Goal: Task Accomplishment & Management: Manage account settings

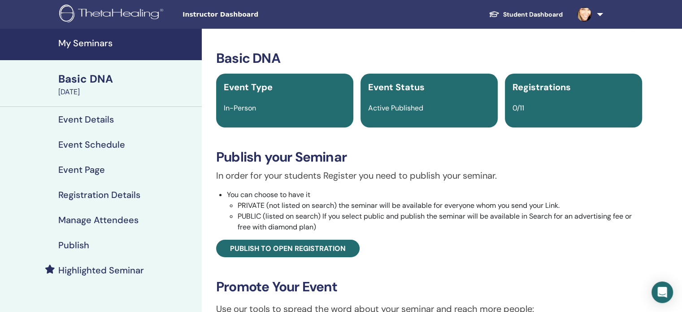
click at [76, 44] on h4 "My Seminars" at bounding box center [127, 43] width 138 height 11
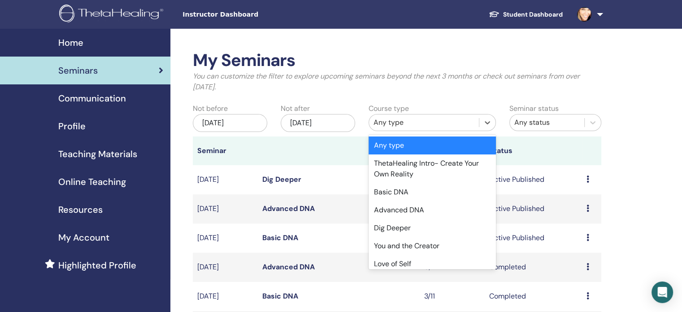
click at [438, 125] on div "Any type" at bounding box center [424, 122] width 101 height 11
click at [406, 212] on div "Advanced DNA" at bounding box center [432, 210] width 127 height 18
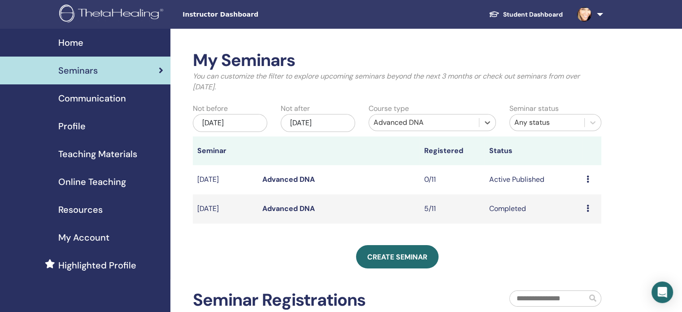
click at [601, 14] on link at bounding box center [588, 14] width 37 height 29
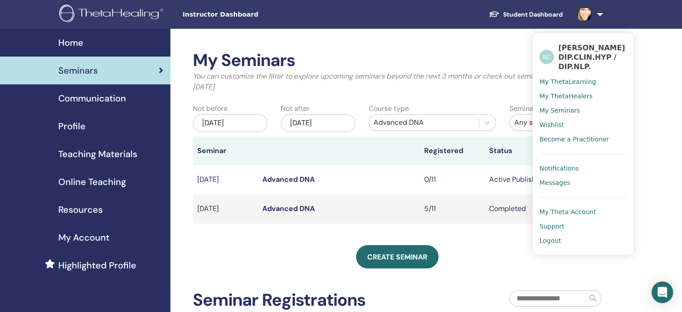
click at [551, 214] on span "My Theta Account" at bounding box center [568, 212] width 57 height 8
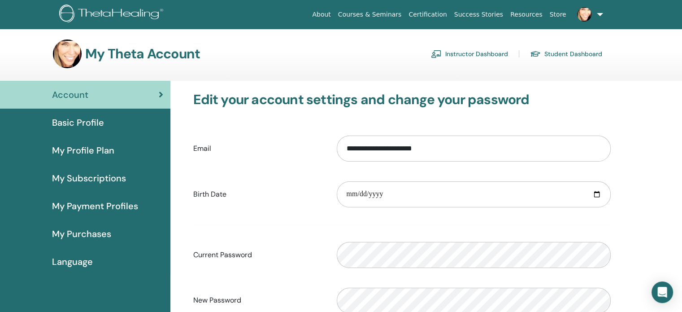
click at [97, 175] on span "My Subscriptions" at bounding box center [89, 177] width 74 height 13
